Goal: Task Accomplishment & Management: Use online tool/utility

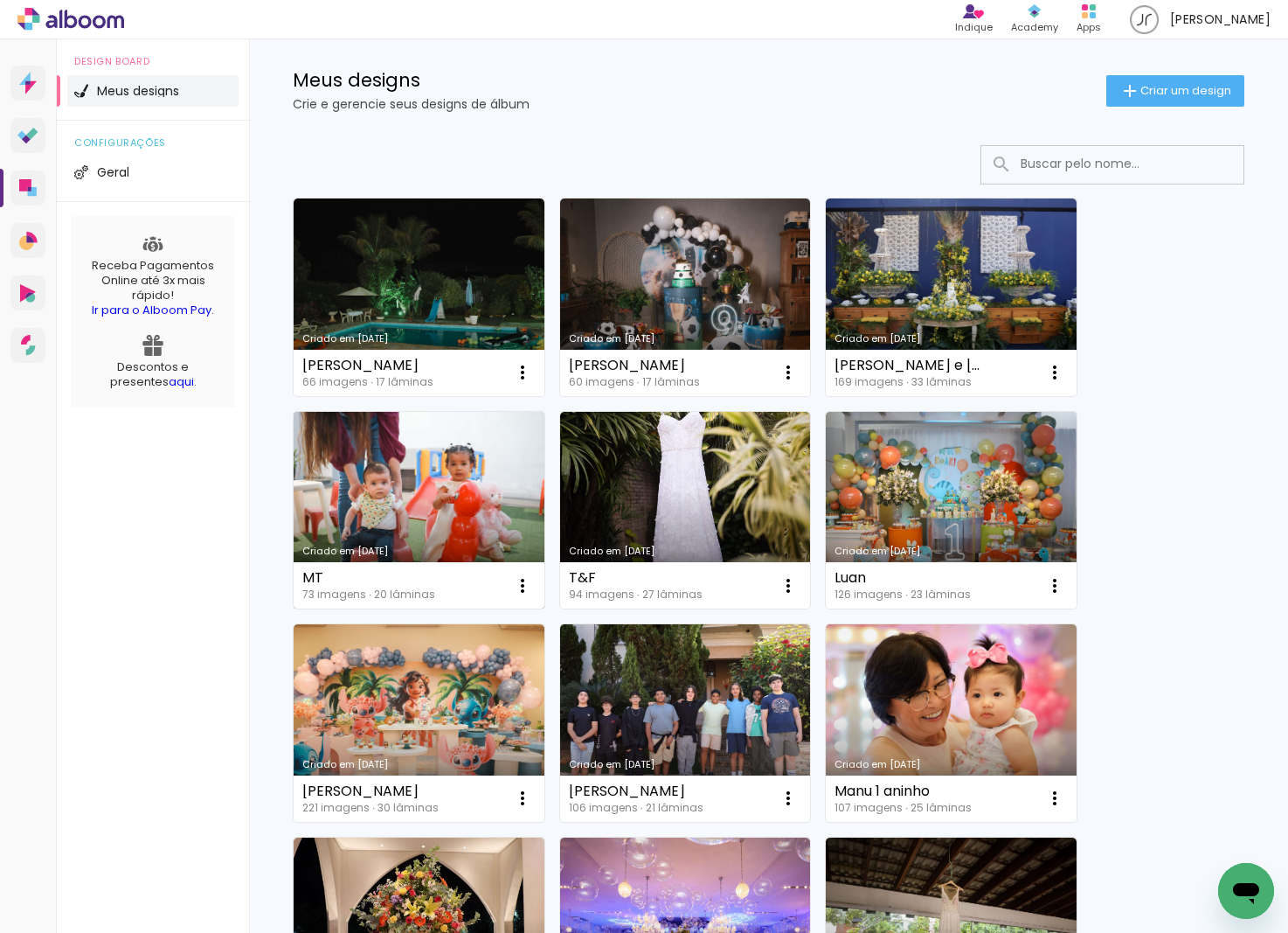
scroll to position [22, 0]
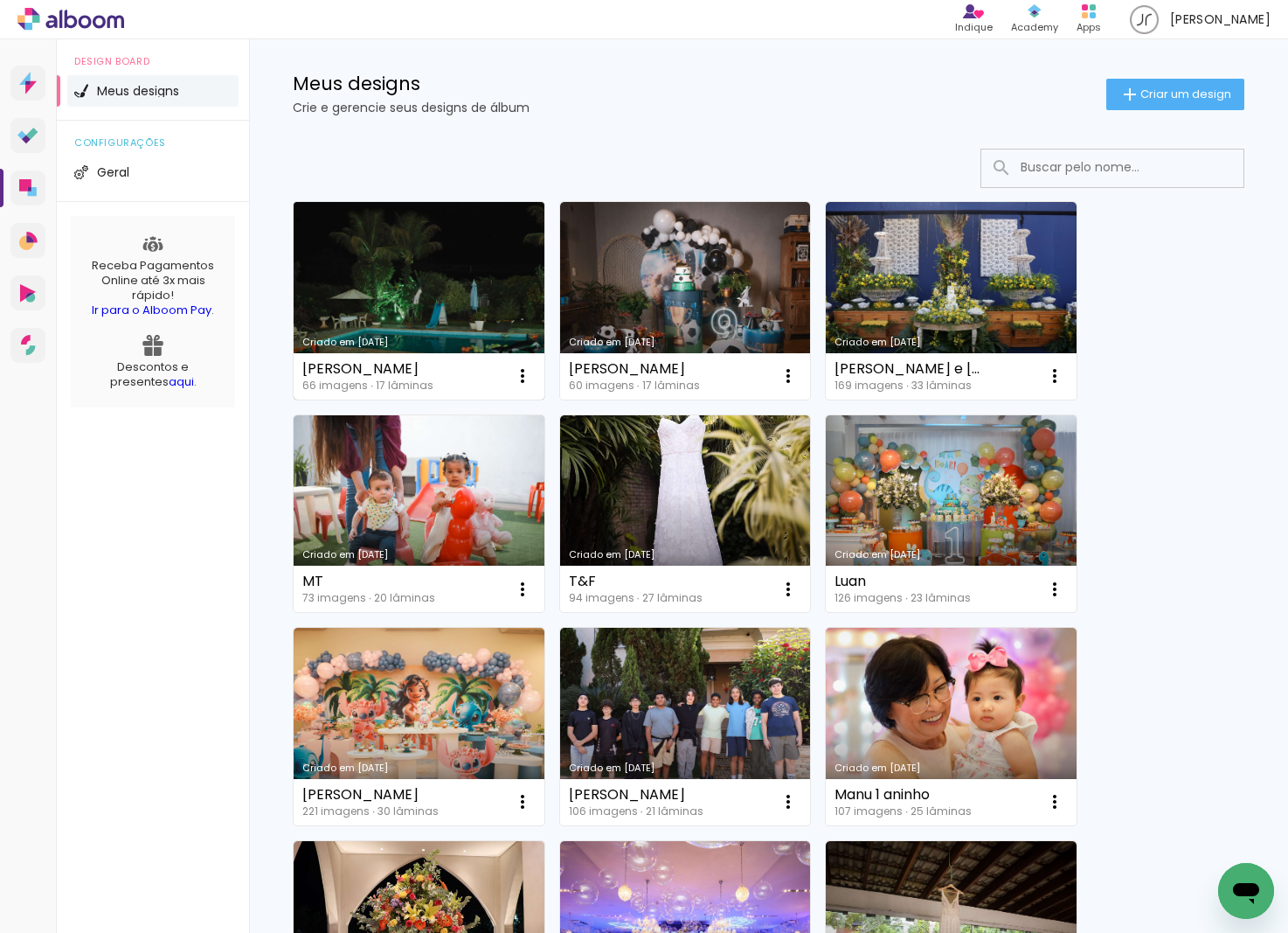
click at [522, 291] on link "Criado em [DATE]" at bounding box center [419, 300] width 251 height 198
